Goal: Task Accomplishment & Management: Manage account settings

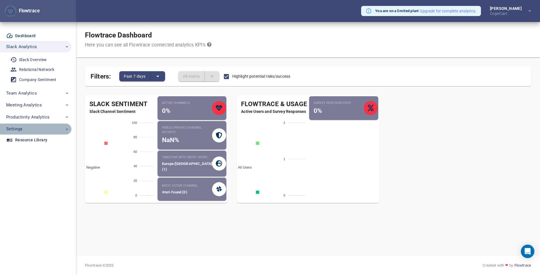
click at [39, 125] on span "Settings" at bounding box center [37, 128] width 63 height 7
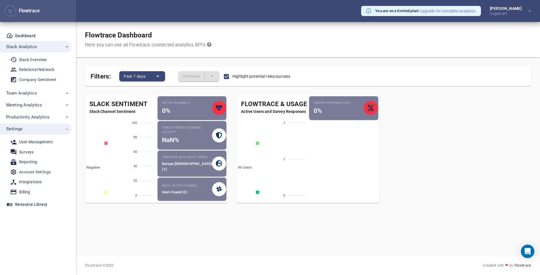
click at [32, 179] on div "Integrations" at bounding box center [30, 181] width 23 height 7
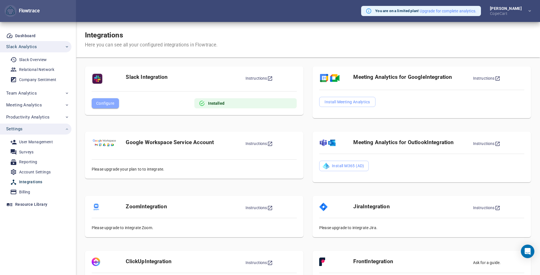
click at [105, 104] on span "Configure" at bounding box center [105, 103] width 18 height 7
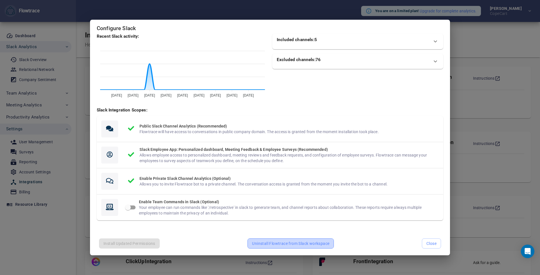
click at [270, 241] on span "Uninstall Flowtrace from Slack workspace" at bounding box center [290, 243] width 77 height 7
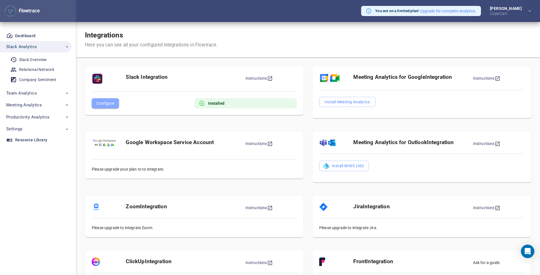
click at [103, 104] on span "Configure" at bounding box center [105, 103] width 18 height 7
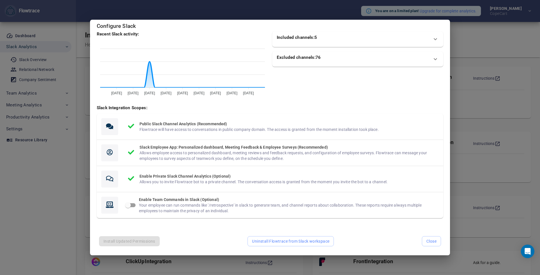
scroll to position [2, 0]
click at [289, 241] on span "Uninstall Flowtrace from Slack workspace" at bounding box center [290, 241] width 77 height 7
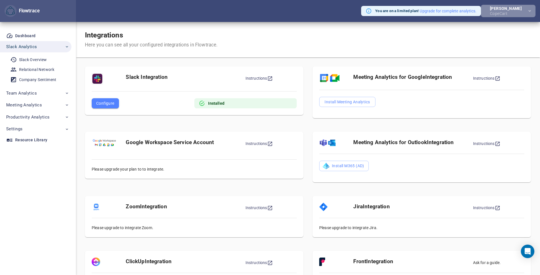
click at [507, 16] on button "[PERSON_NAME]" at bounding box center [508, 11] width 55 height 12
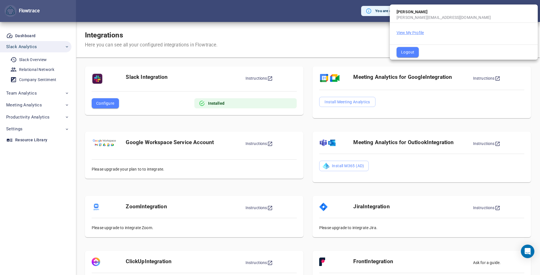
click at [410, 30] on button "View My Profile" at bounding box center [409, 33] width 27 height 6
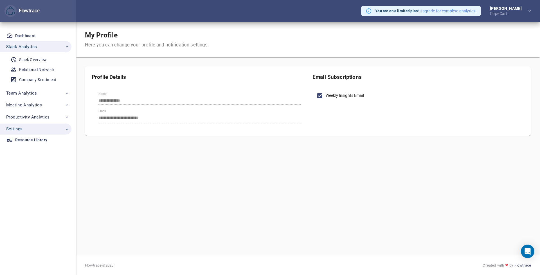
click at [34, 128] on span "Settings" at bounding box center [37, 128] width 63 height 7
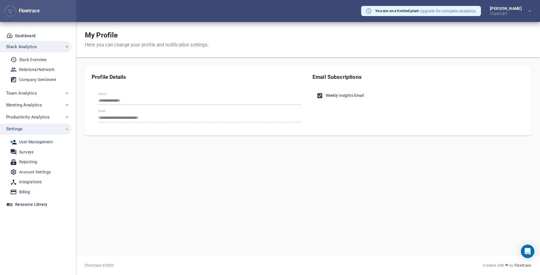
click at [32, 140] on div "User Management" at bounding box center [36, 141] width 34 height 7
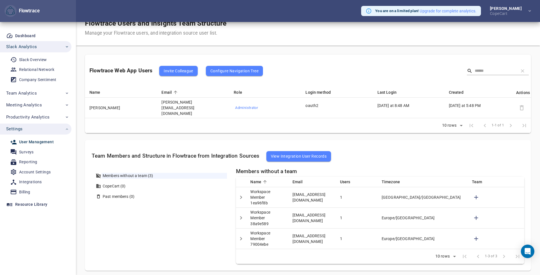
scroll to position [12, 0]
click at [243, 194] on icon "Detail panel visibility toggle" at bounding box center [241, 197] width 7 height 7
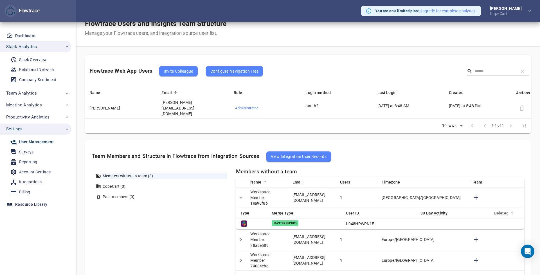
click at [501, 209] on span "Deleted" at bounding box center [505, 212] width 22 height 7
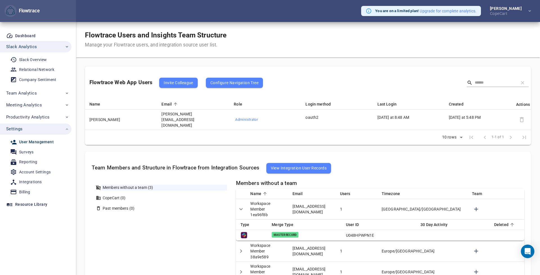
scroll to position [0, 0]
click at [521, 116] on span at bounding box center [521, 119] width 8 height 8
click at [19, 155] on link "Surveys" at bounding box center [33, 151] width 67 height 9
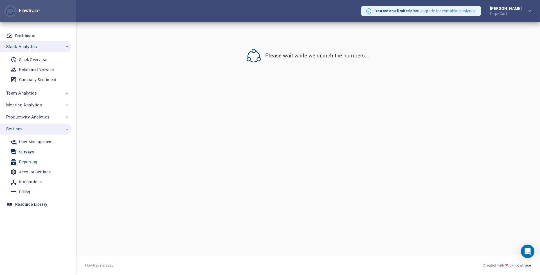
select select "*"
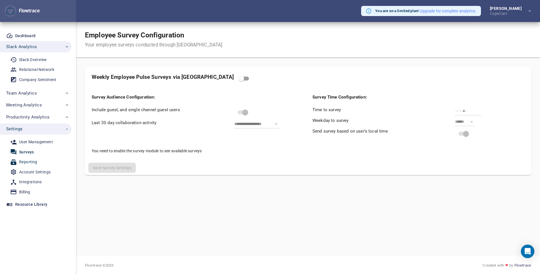
click at [23, 158] on div "Reporting" at bounding box center [28, 161] width 18 height 7
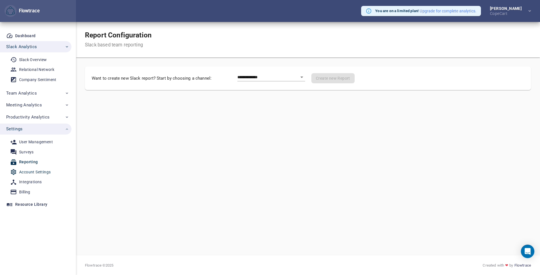
click at [28, 173] on div "Account Settings" at bounding box center [34, 171] width 31 height 7
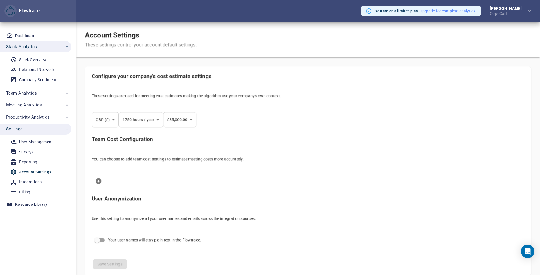
select select "***"
click at [26, 180] on div "Integrations" at bounding box center [30, 181] width 23 height 7
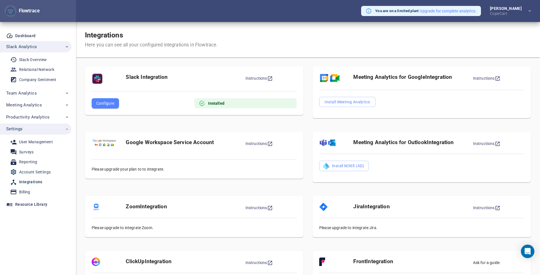
click at [30, 173] on div "Account Settings" at bounding box center [34, 171] width 31 height 7
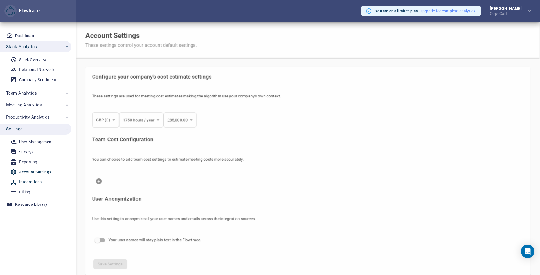
select select "***"
click at [27, 182] on div "Integrations" at bounding box center [30, 181] width 23 height 7
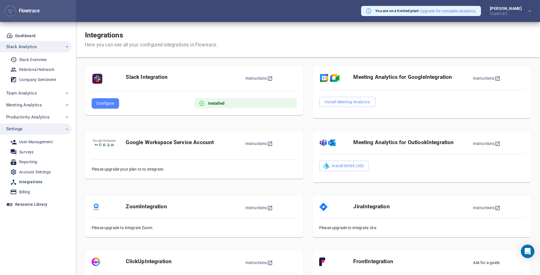
drag, startPoint x: 103, startPoint y: 113, endPoint x: 103, endPoint y: 105, distance: 7.9
click at [103, 110] on div "Slack Integration Instructions Configure Installed" at bounding box center [194, 90] width 218 height 49
click at [103, 101] on span "Configure" at bounding box center [105, 103] width 18 height 7
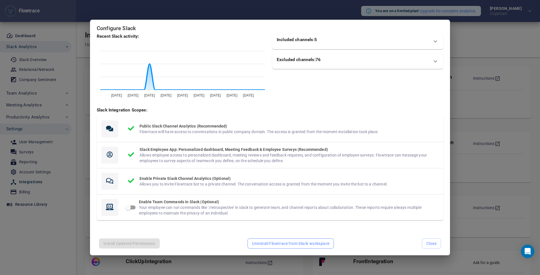
click at [275, 243] on span "Uninstall Flowtrace from Slack workspace" at bounding box center [290, 243] width 77 height 7
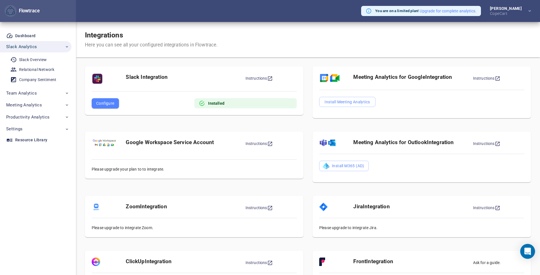
click at [524, 251] on div "Open Intercom Messenger" at bounding box center [527, 251] width 15 height 15
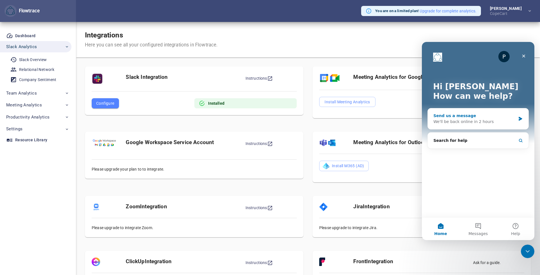
click at [468, 122] on div "We'll be back online in 2 hours" at bounding box center [474, 122] width 82 height 6
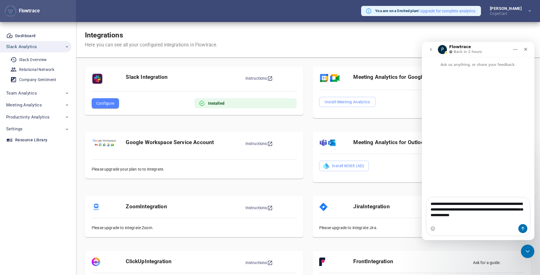
type textarea "**********"
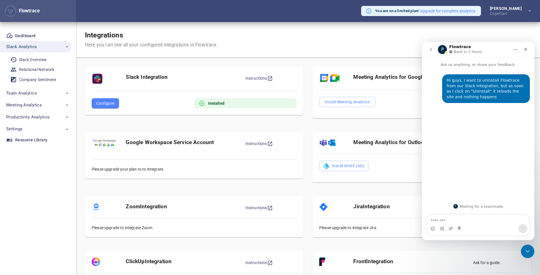
click at [361, 186] on div "Meeting Analytics for Outlook Integration Instructions Install M365 (AD)" at bounding box center [421, 159] width 227 height 64
click at [525, 251] on icon "Close Intercom Messenger" at bounding box center [526, 250] width 7 height 7
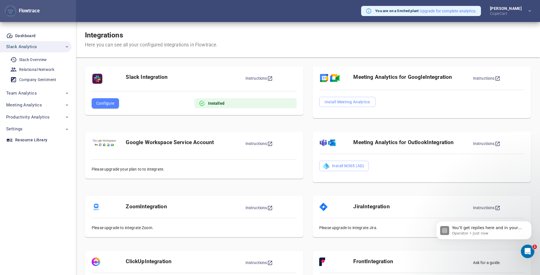
drag, startPoint x: 382, startPoint y: 157, endPoint x: 375, endPoint y: 159, distance: 7.0
click at [381, 157] on div "Meeting Analytics for Outlook Integration Instructions Install M365 (AD)" at bounding box center [421, 157] width 218 height 50
click at [488, 143] on link "Instructions" at bounding box center [486, 143] width 27 height 4
